Goal: Navigation & Orientation: Find specific page/section

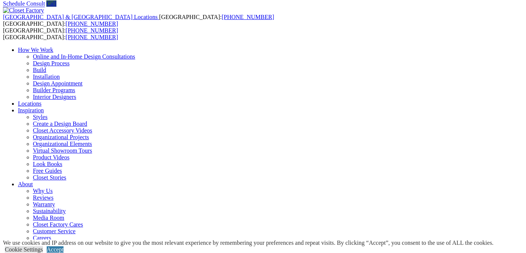
scroll to position [30, 0]
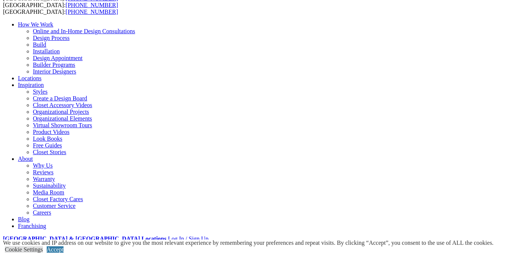
scroll to position [66, 0]
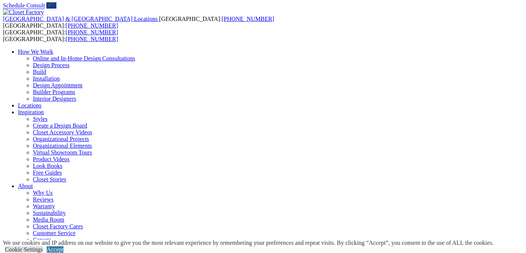
scroll to position [0, 0]
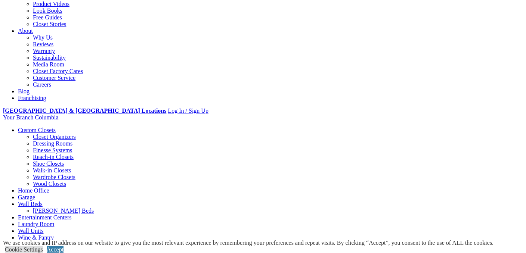
scroll to position [180, 0]
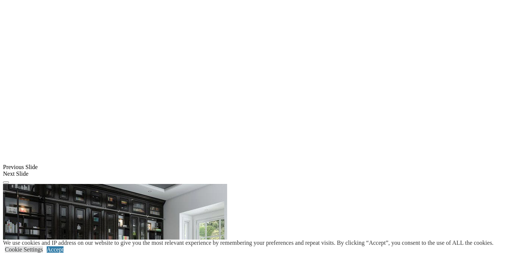
scroll to position [568, 0]
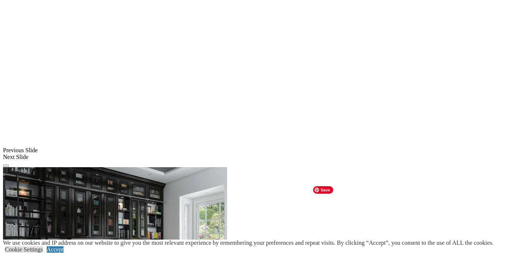
scroll to position [584, 0]
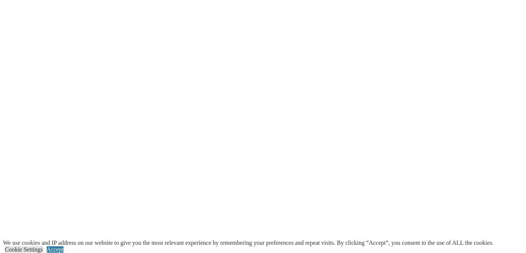
scroll to position [1092, 0]
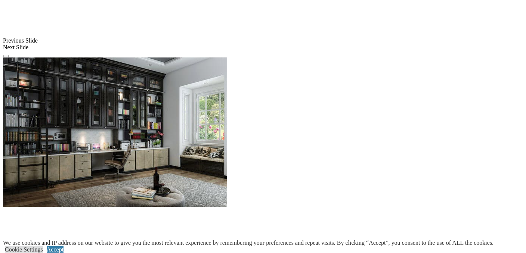
scroll to position [691, 0]
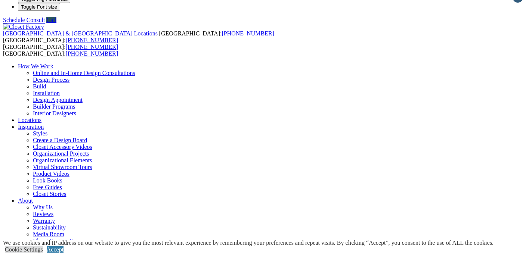
scroll to position [0, 0]
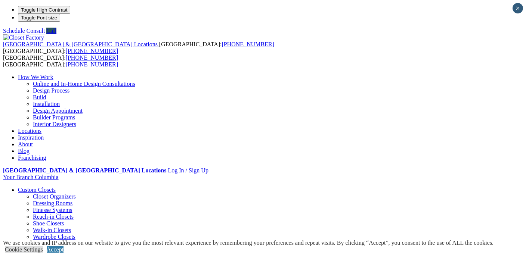
click at [41, 128] on link "Locations" at bounding box center [30, 131] width 24 height 6
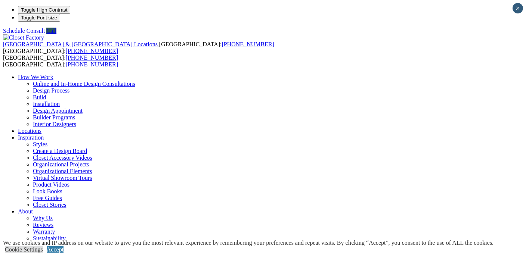
type input "*****"
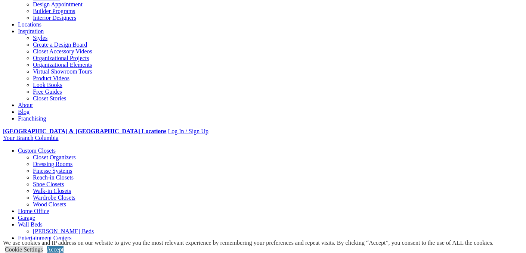
scroll to position [110, 0]
